Goal: Information Seeking & Learning: Learn about a topic

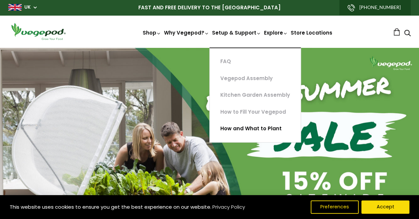
click at [249, 130] on link "How and What to Plant" at bounding box center [254, 129] width 91 height 17
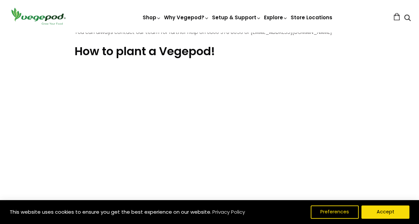
scroll to position [233, 0]
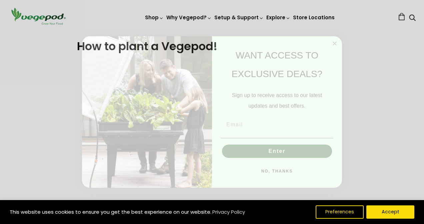
click at [334, 41] on circle "Close dialog" at bounding box center [335, 44] width 8 height 8
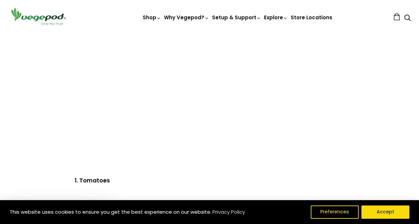
scroll to position [266, 0]
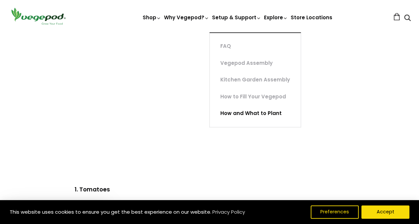
click at [257, 114] on link "How and What to Plant" at bounding box center [254, 113] width 91 height 17
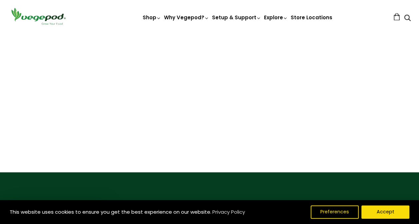
scroll to position [1632, 0]
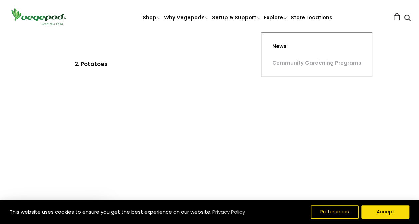
click at [284, 47] on link "News" at bounding box center [316, 46] width 110 height 17
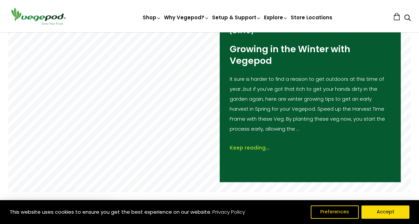
scroll to position [67, 0]
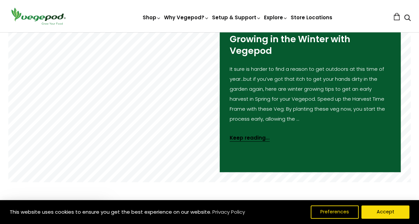
click at [243, 139] on link "Keep reading..." at bounding box center [249, 139] width 40 height 8
